Goal: Task Accomplishment & Management: Manage account settings

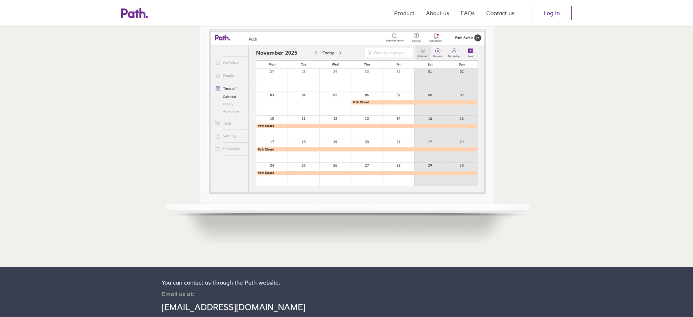
scroll to position [317, 0]
click at [550, 13] on link "Log in" at bounding box center [551, 13] width 40 height 14
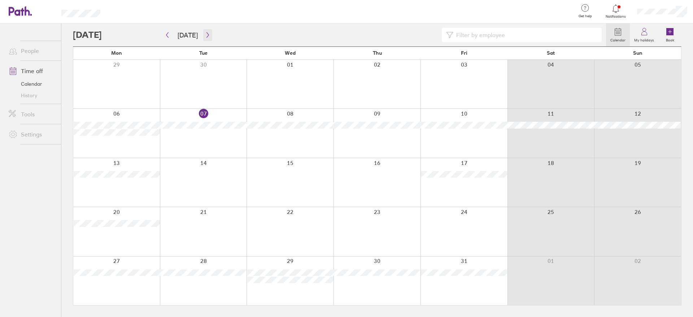
click at [206, 34] on icon "button" at bounding box center [207, 34] width 2 height 5
click at [205, 32] on icon "button" at bounding box center [207, 35] width 5 height 6
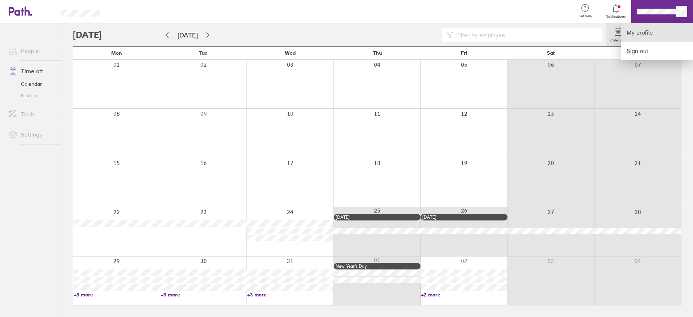
click at [644, 34] on link "My profile" at bounding box center [657, 32] width 72 height 18
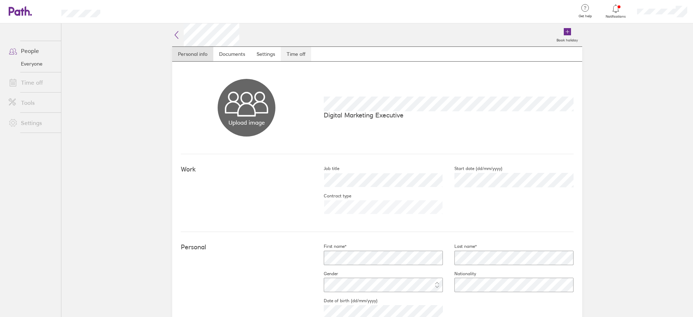
click at [303, 49] on link "Time off" at bounding box center [296, 54] width 30 height 14
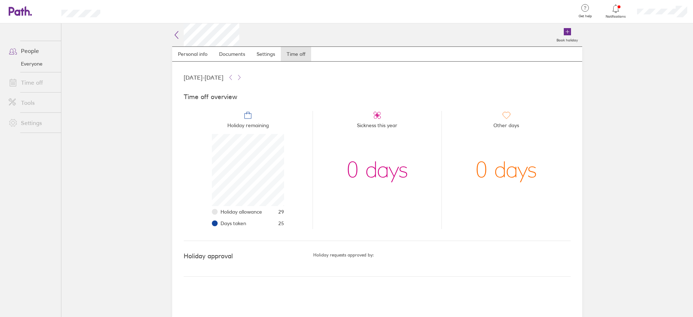
scroll to position [72, 72]
